Goal: Navigation & Orientation: Understand site structure

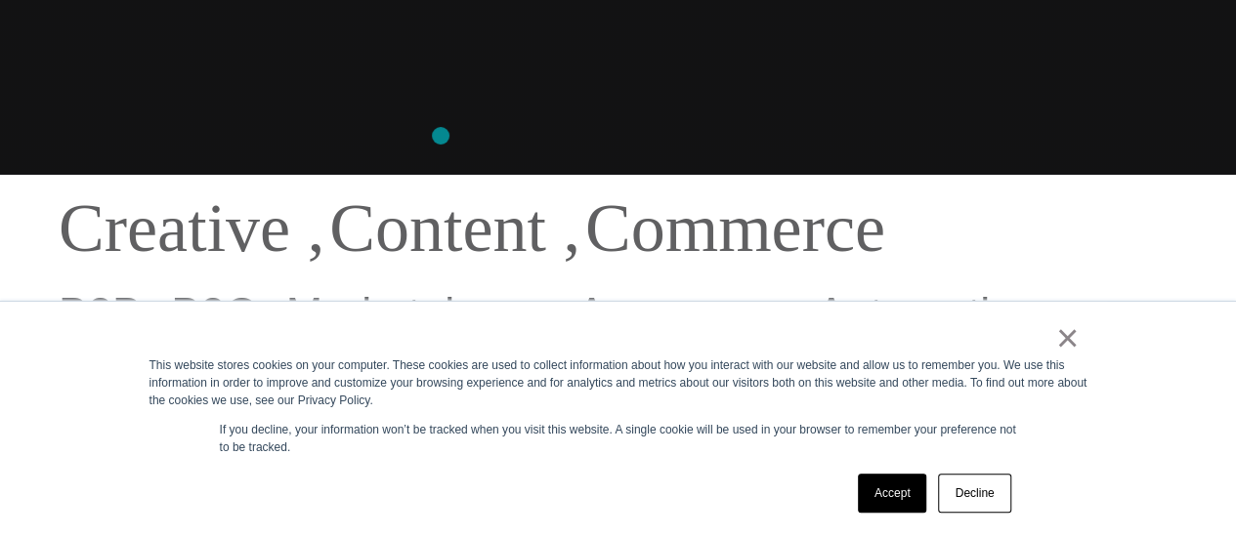
scroll to position [365, 0]
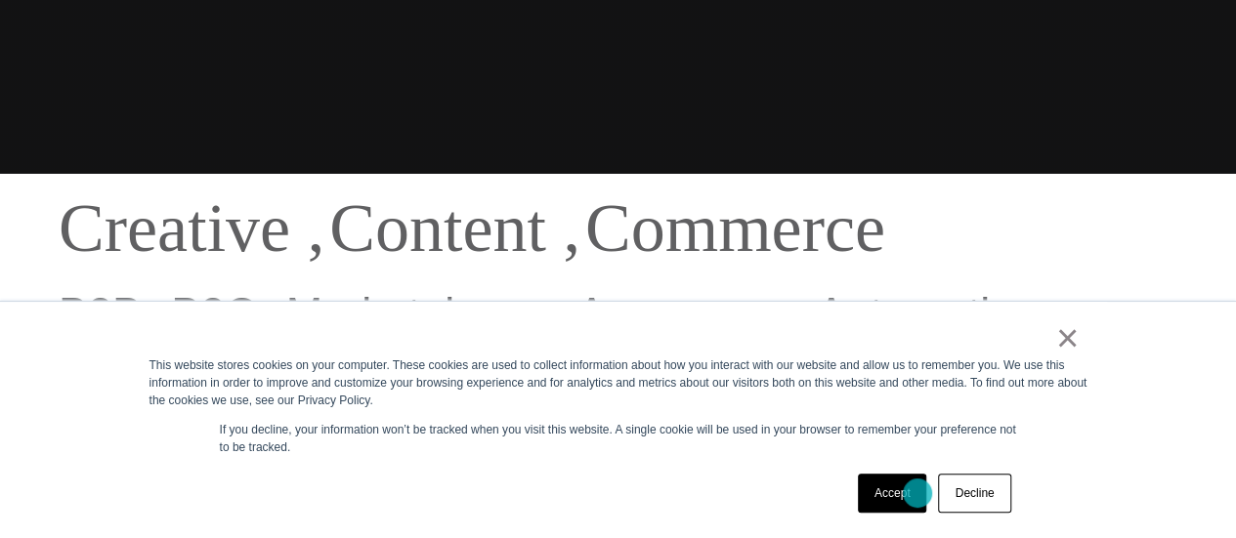
click at [917, 493] on link "Accept" at bounding box center [892, 493] width 69 height 39
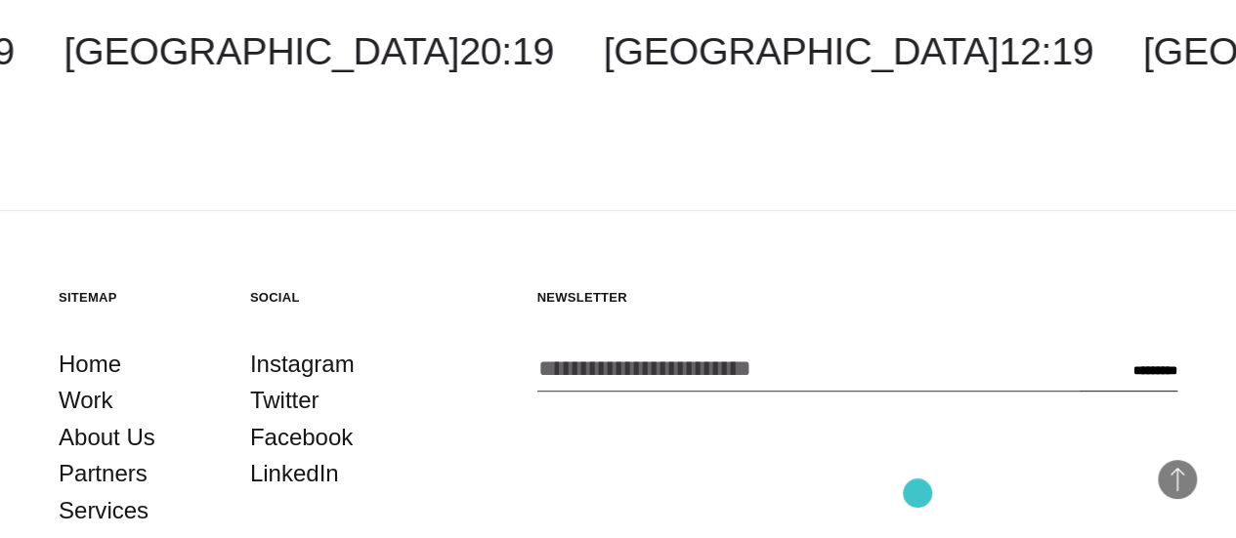
scroll to position [4291, 0]
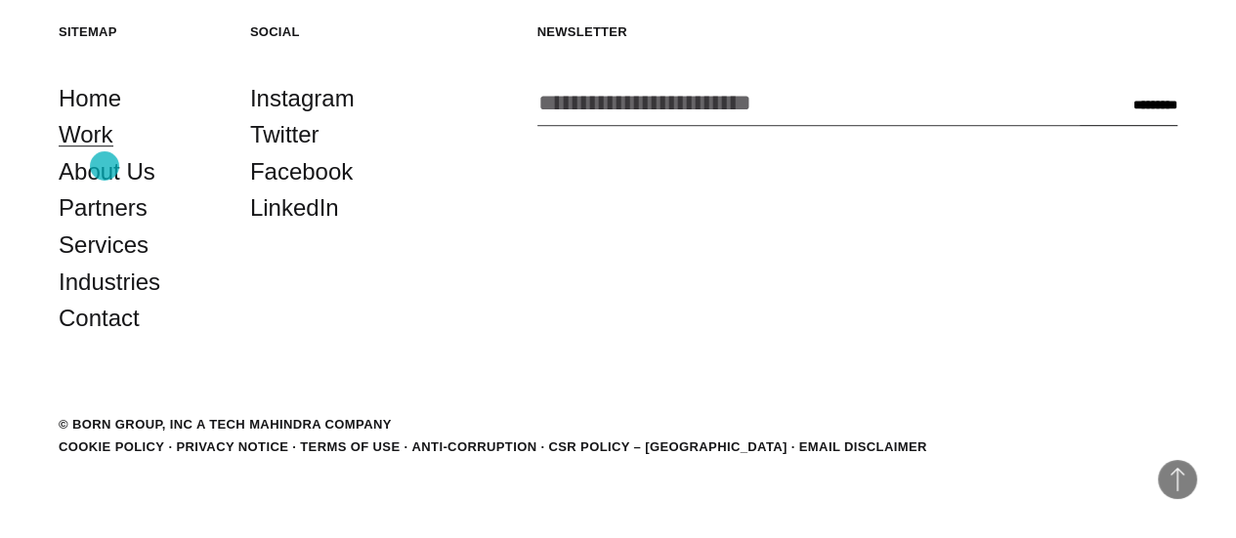
click at [105, 153] on link "Work" at bounding box center [86, 134] width 55 height 37
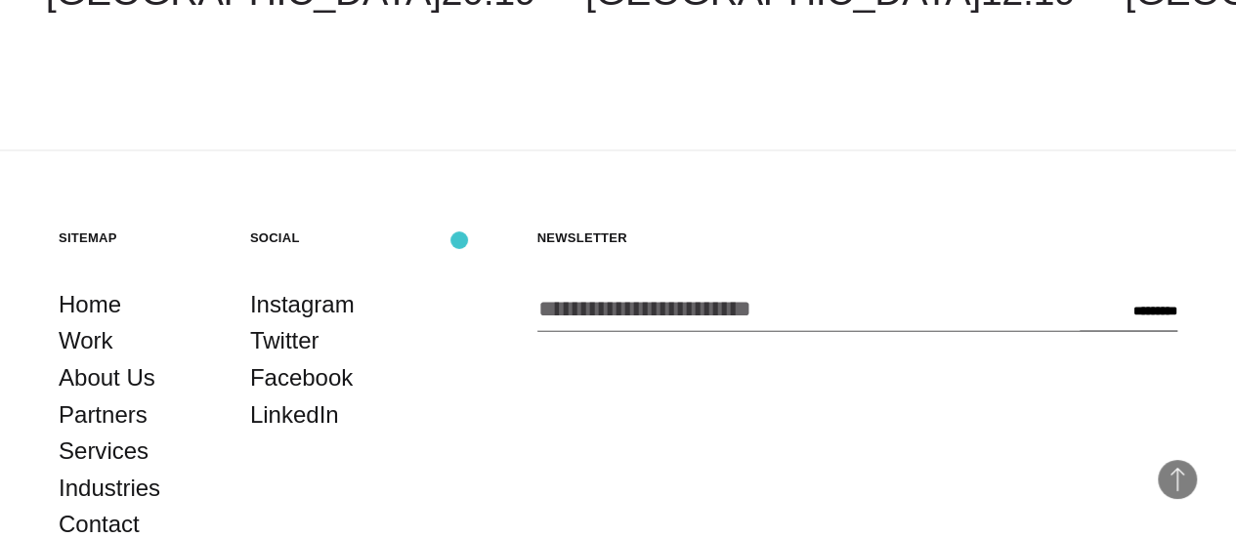
scroll to position [5614, 0]
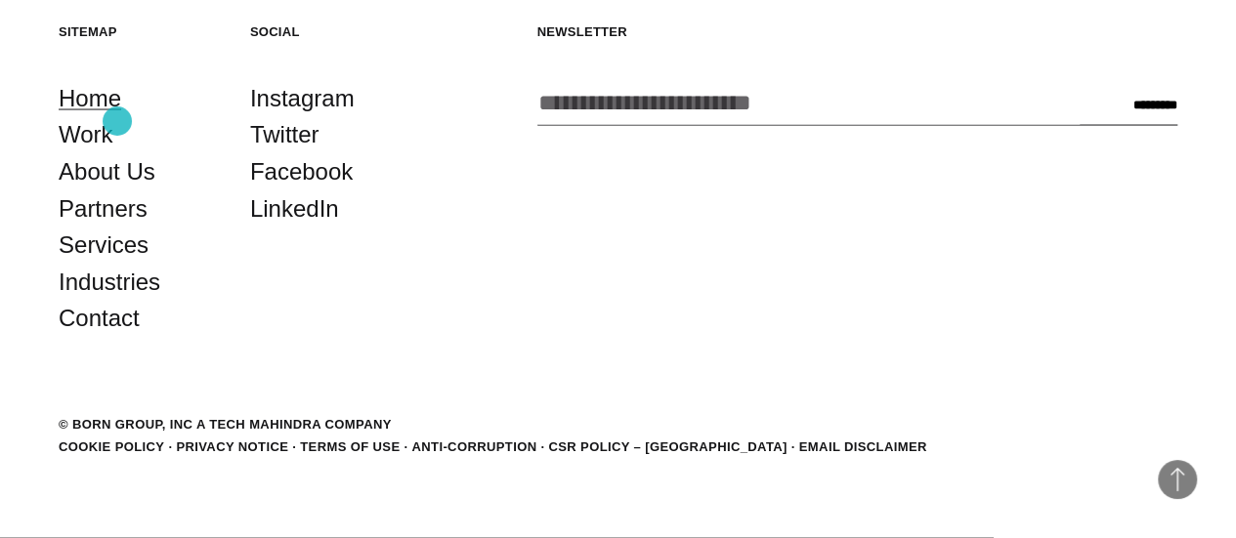
click at [117, 117] on link "Home" at bounding box center [90, 98] width 63 height 37
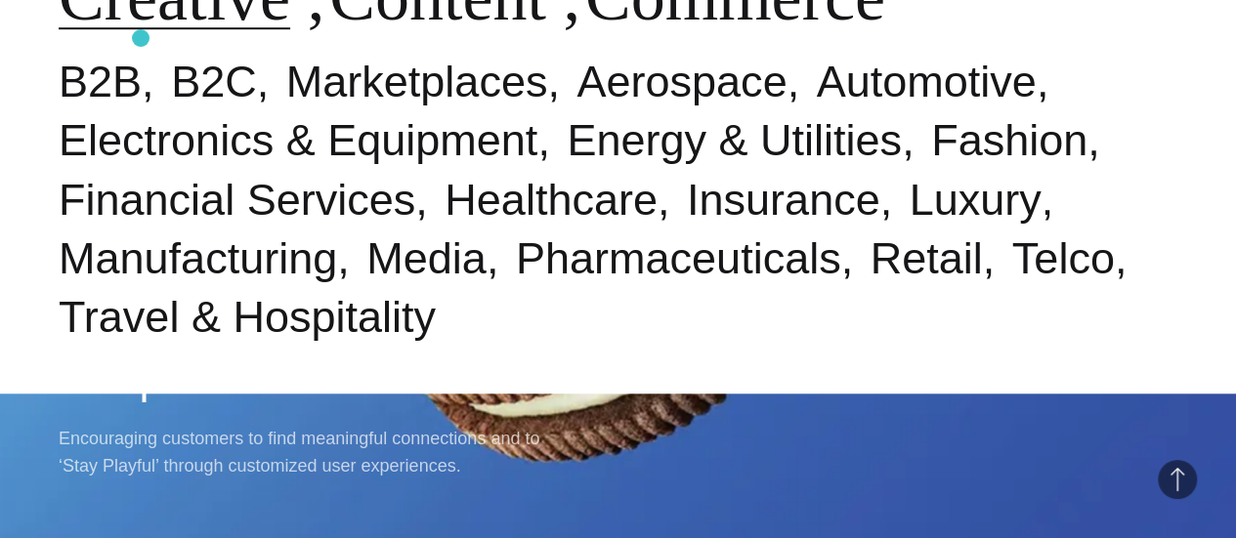
scroll to position [693, 0]
